Goal: Find specific page/section: Find specific page/section

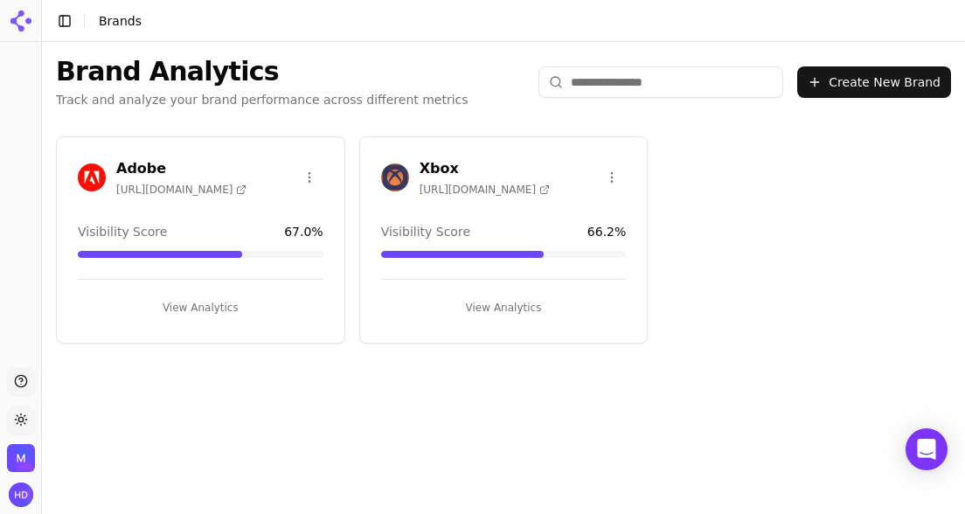
click at [163, 163] on h3 "Adobe" at bounding box center [181, 168] width 130 height 21
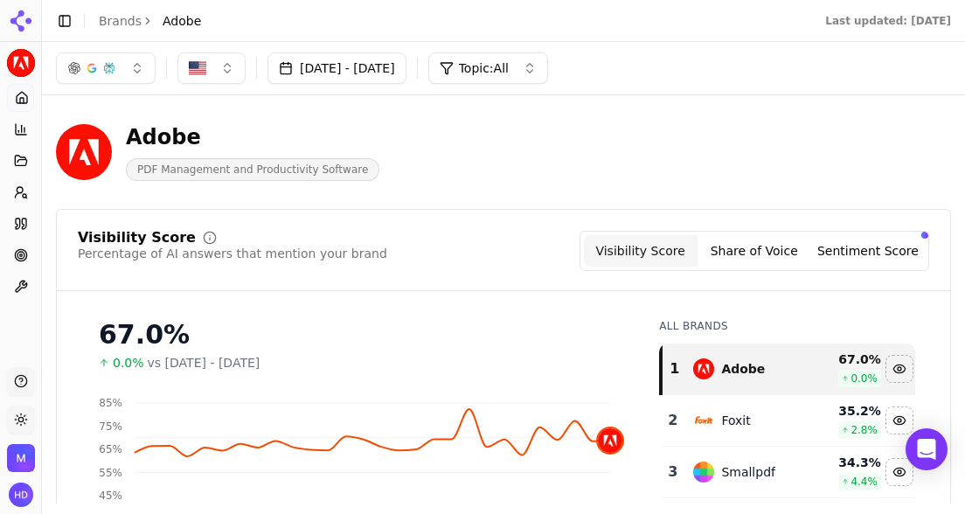
click at [125, 61] on button "button" at bounding box center [106, 67] width 100 height 31
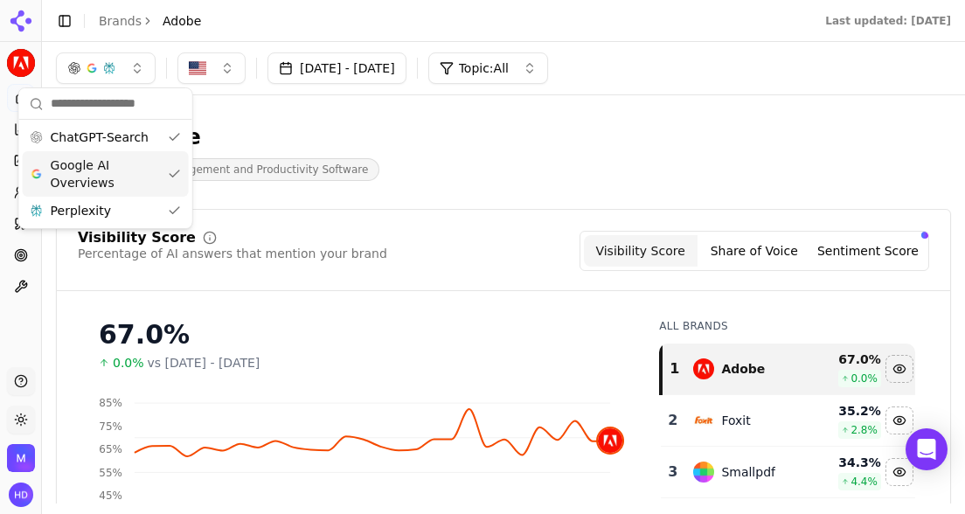
click at [540, 134] on div "Adobe PDF Management and Productivity Software" at bounding box center [448, 152] width 784 height 58
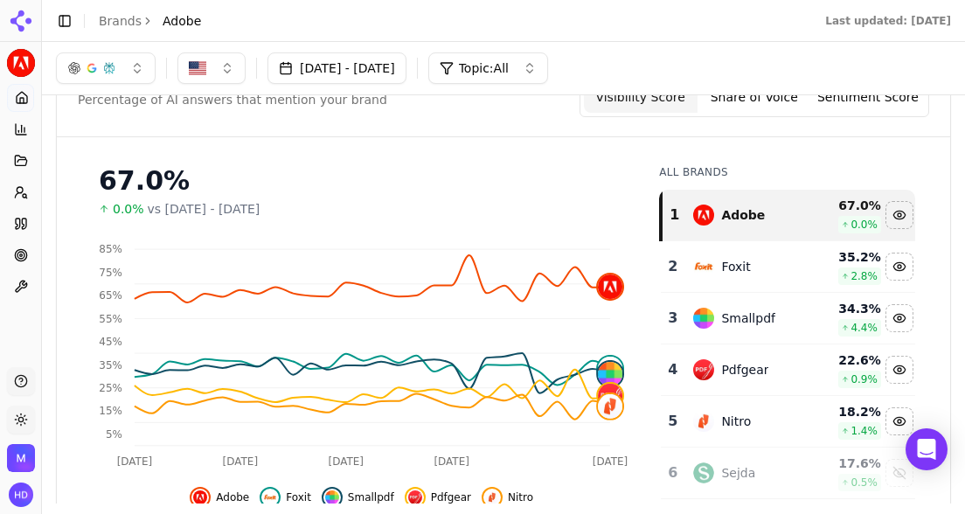
scroll to position [152, 0]
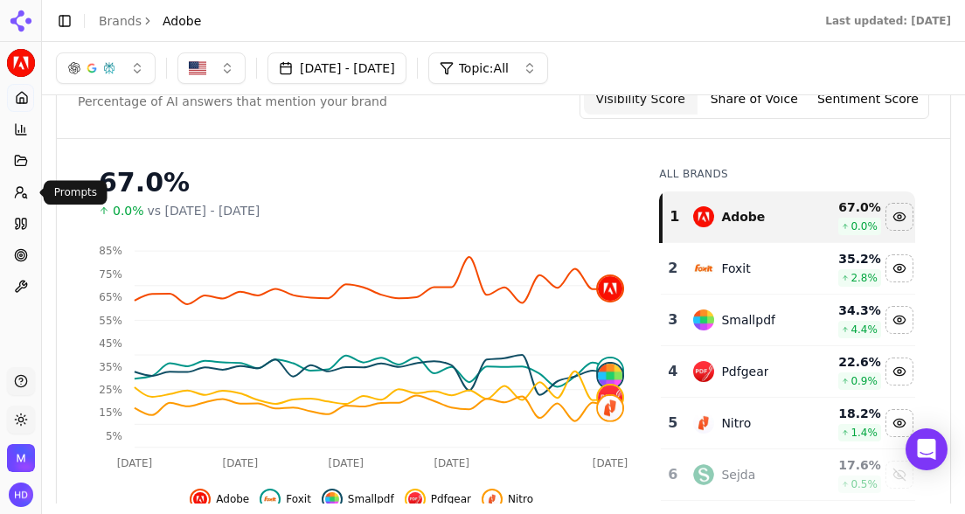
click at [19, 197] on icon at bounding box center [21, 192] width 14 height 14
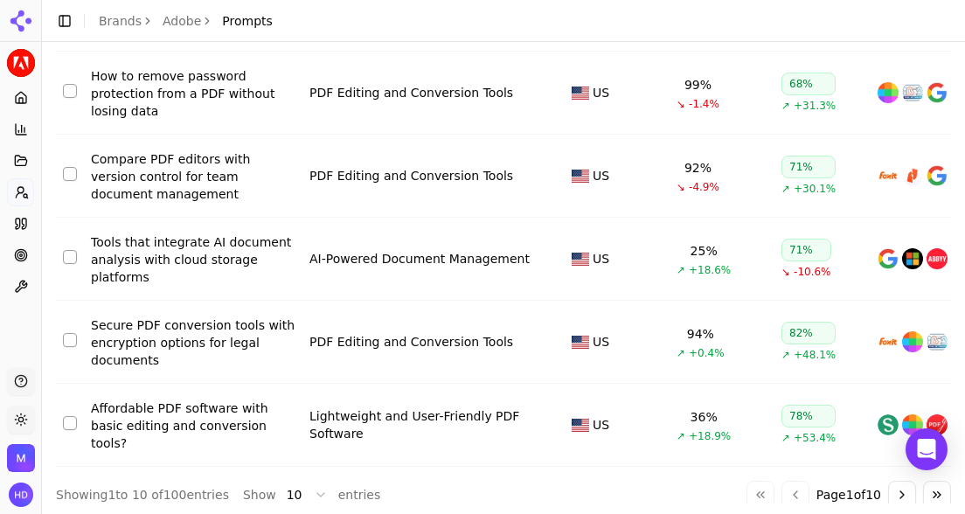
scroll to position [480, 0]
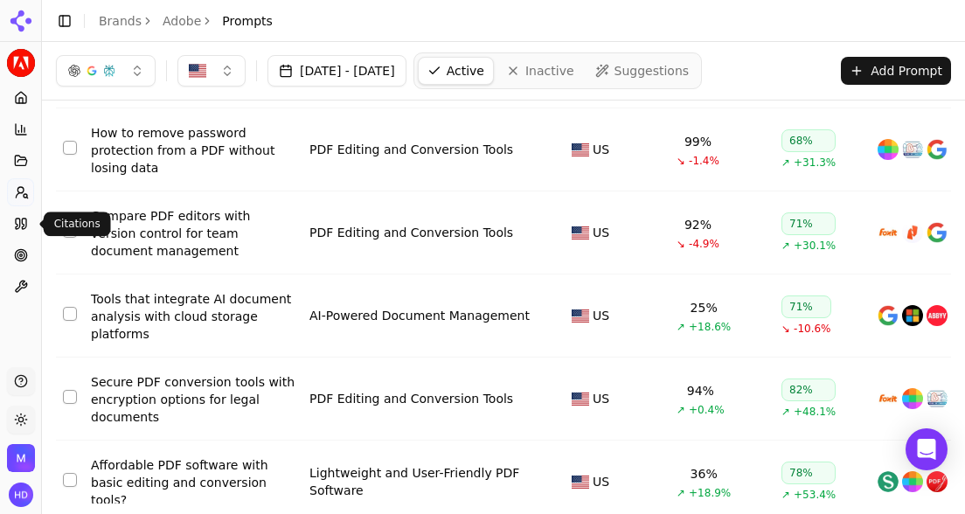
click at [24, 222] on icon at bounding box center [21, 224] width 14 height 14
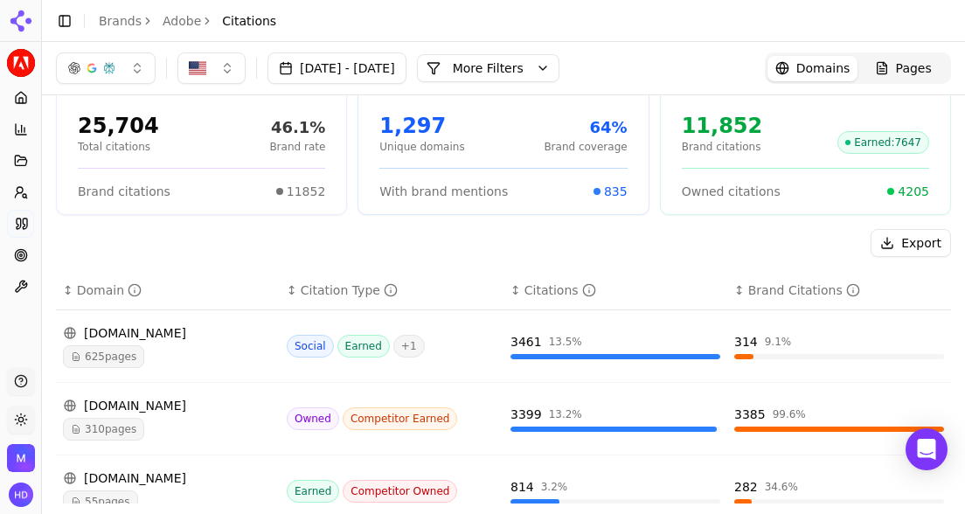
scroll to position [58, 0]
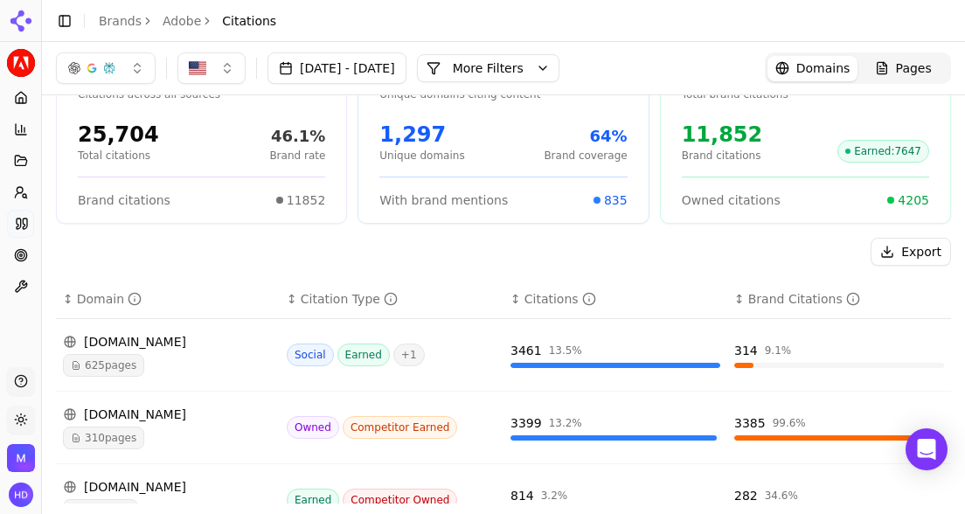
click at [412, 138] on div "1,297" at bounding box center [422, 135] width 85 height 28
click at [31, 61] on html "Adobe Platform Home Competition Topics Prompts Citations Optimize Toolbox Suppo…" at bounding box center [482, 257] width 965 height 514
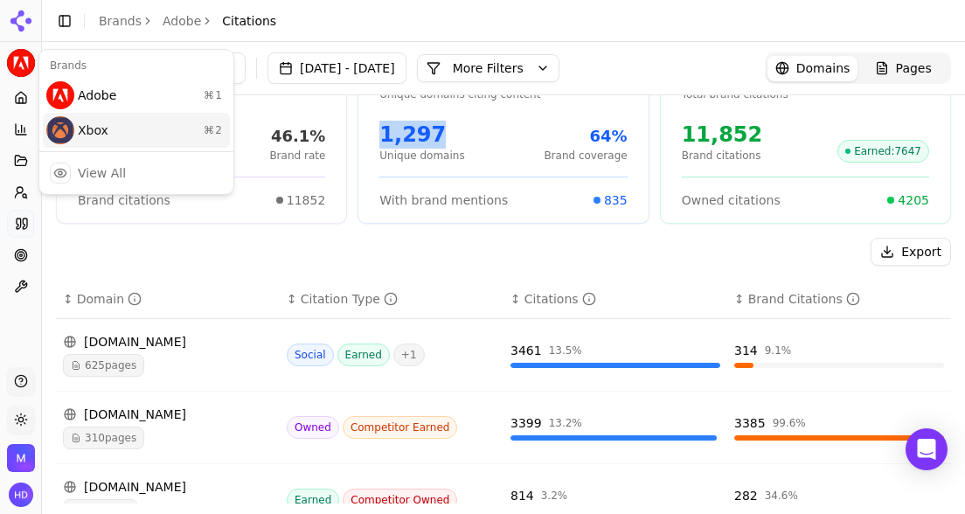
click at [111, 121] on div "Xbox ⌘ 2" at bounding box center [136, 130] width 187 height 35
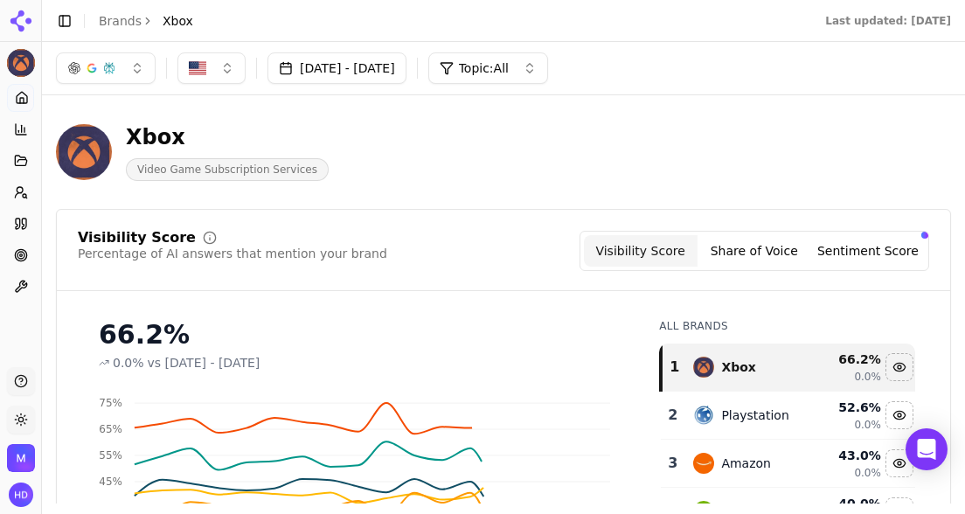
click at [28, 216] on link "Citations" at bounding box center [20, 224] width 27 height 28
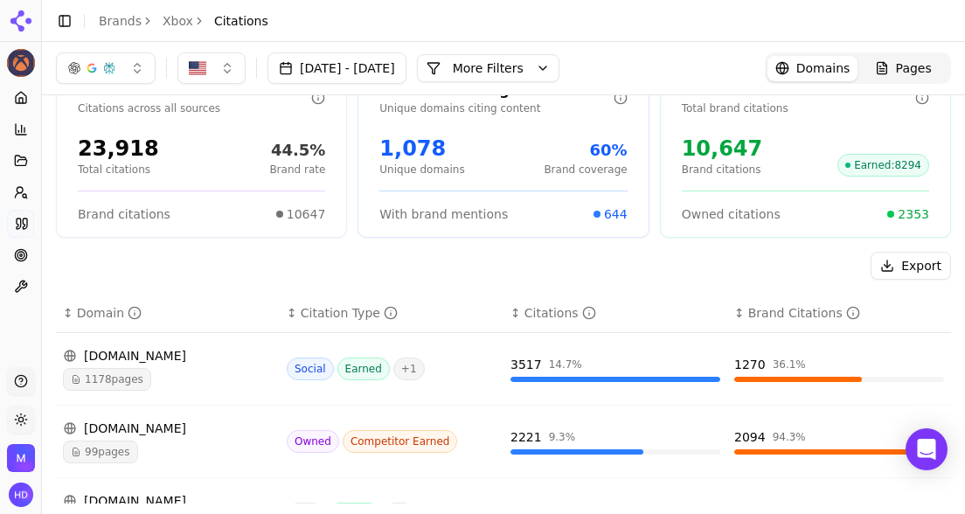
scroll to position [74, 0]
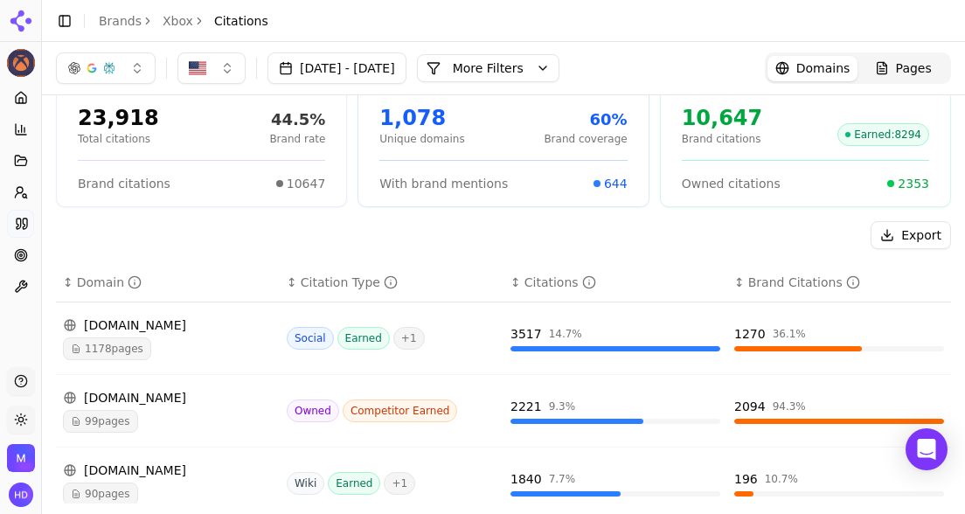
click at [214, 338] on div "1178 pages" at bounding box center [168, 349] width 210 height 23
